Goal: Information Seeking & Learning: Learn about a topic

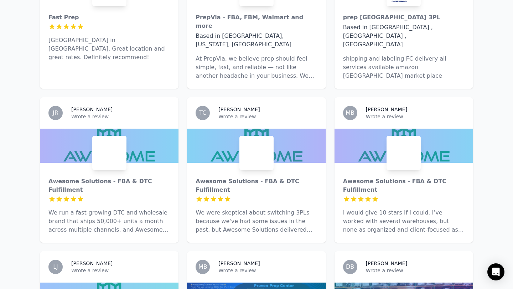
scroll to position [451, 0]
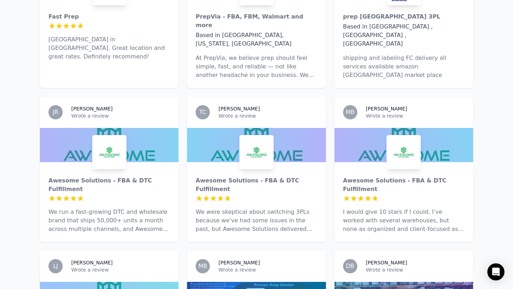
click at [269, 54] on p "At PrepVia, we believe prep should feel simple, fast, and reliable — not like a…" at bounding box center [257, 67] width 122 height 26
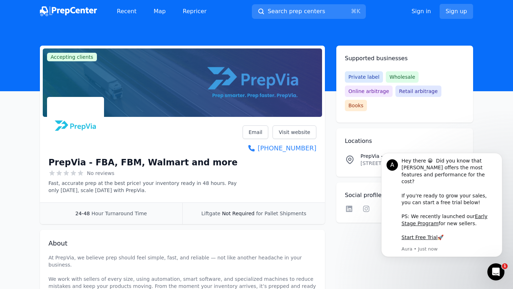
click at [401, 79] on span "Wholesale" at bounding box center [402, 76] width 33 height 11
drag, startPoint x: 401, startPoint y: 79, endPoint x: 389, endPoint y: 78, distance: 11.5
click at [389, 78] on span "Wholesale" at bounding box center [402, 76] width 33 height 11
click at [229, 17] on div "Recent Map Repricer Search prep centers ⌘ K Open main menu Sign in Sign up" at bounding box center [256, 11] width 433 height 23
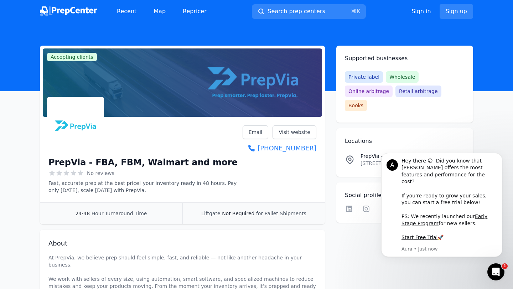
click at [229, 17] on div "Recent Map Repricer Search prep centers ⌘ K Open main menu Sign in Sign up" at bounding box center [256, 11] width 433 height 23
click at [298, 135] on link "Visit website" at bounding box center [295, 132] width 44 height 14
